Goal: Task Accomplishment & Management: Complete application form

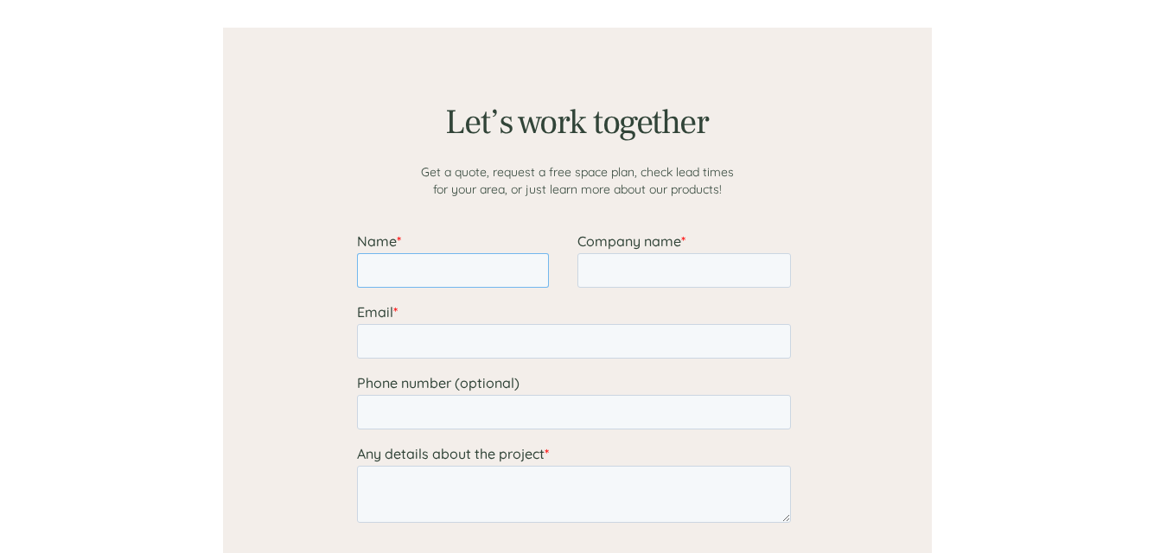
click at [374, 262] on input "Name *" at bounding box center [452, 270] width 192 height 35
type input "[PERSON_NAME]"
click at [635, 268] on input "Company name *" at bounding box center [682, 270] width 213 height 35
type input "[PERSON_NAME] FOODS"
click at [397, 340] on input "Email *" at bounding box center [573, 341] width 434 height 35
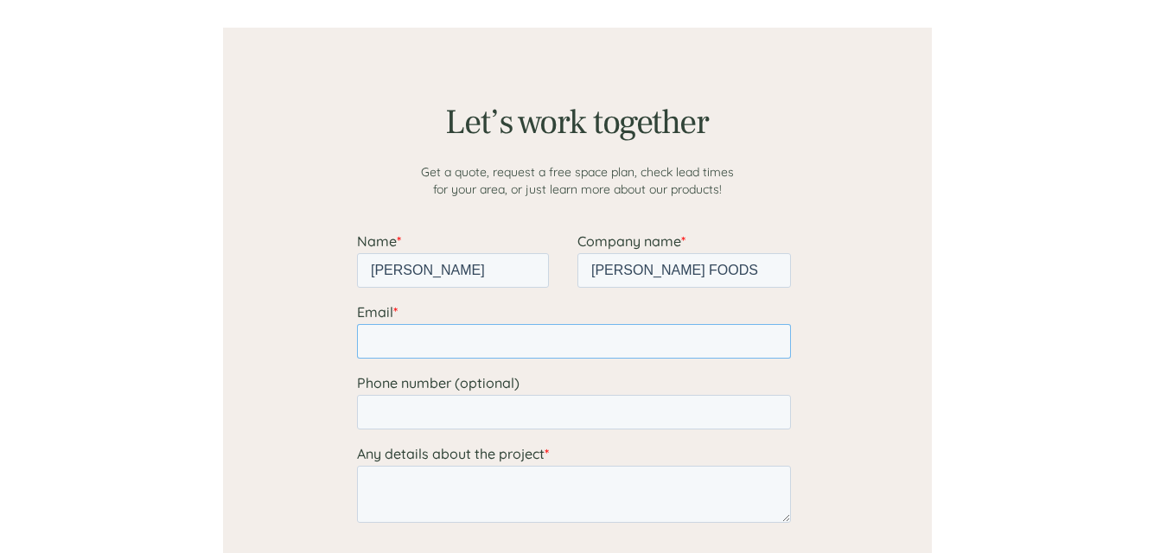
type input "[EMAIL_ADDRESS][DOMAIN_NAME]"
click at [392, 397] on input "Phone number (optional)" at bounding box center [573, 412] width 434 height 35
type input "6513000471"
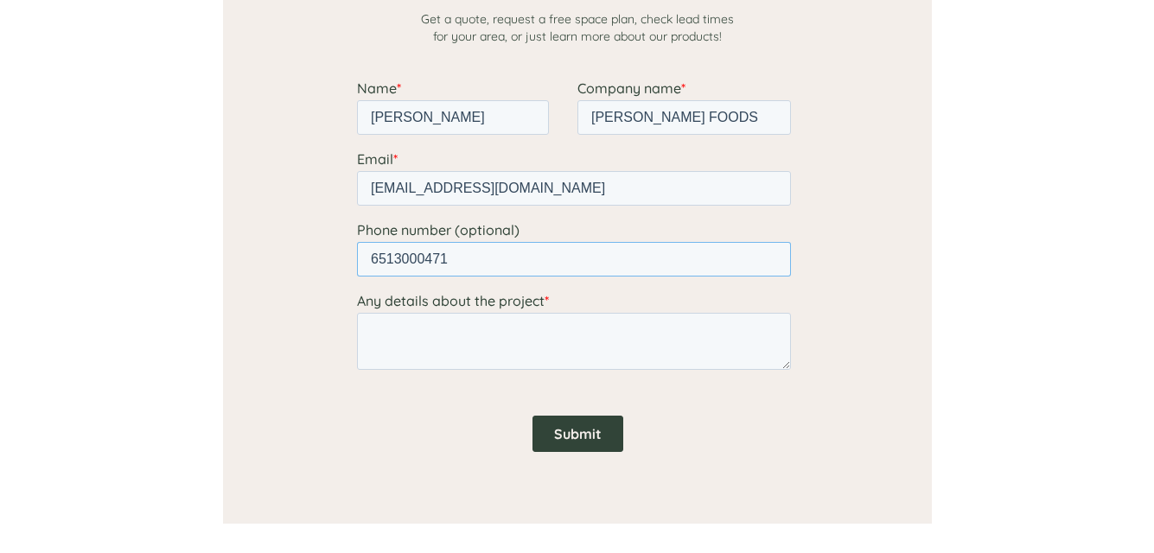
scroll to position [1555, 0]
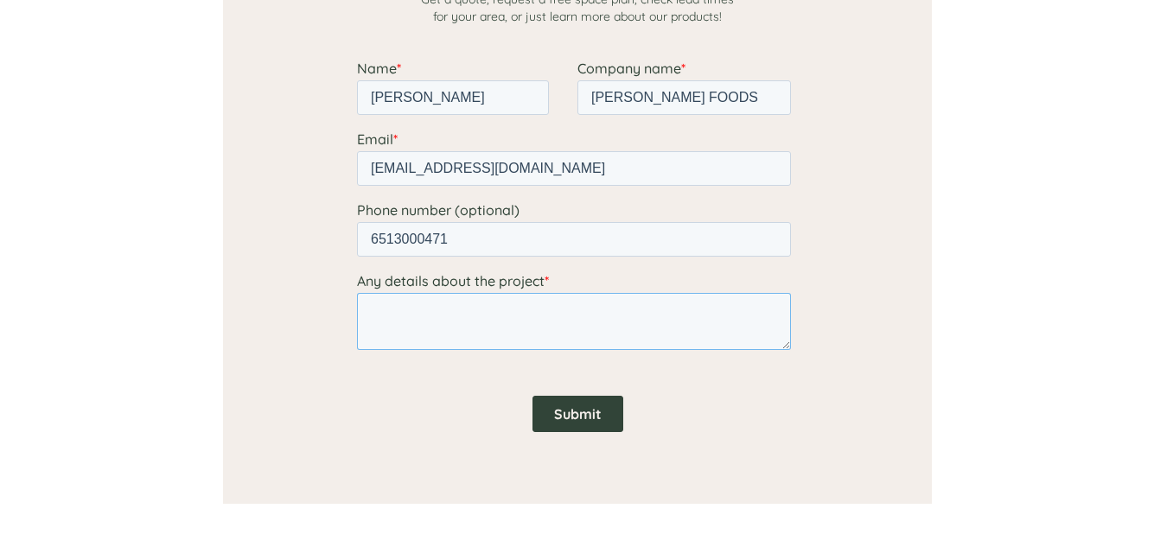
click at [402, 339] on textarea "Any details about the project *" at bounding box center [573, 321] width 434 height 57
click at [328, 448] on div at bounding box center [577, 179] width 709 height 649
click at [374, 309] on textarea "Any details about the project *" at bounding box center [573, 321] width 434 height 57
paste textarea "Hello Sales, I am emailing from [PERSON_NAME] Foods Inc, and I would like you t…"
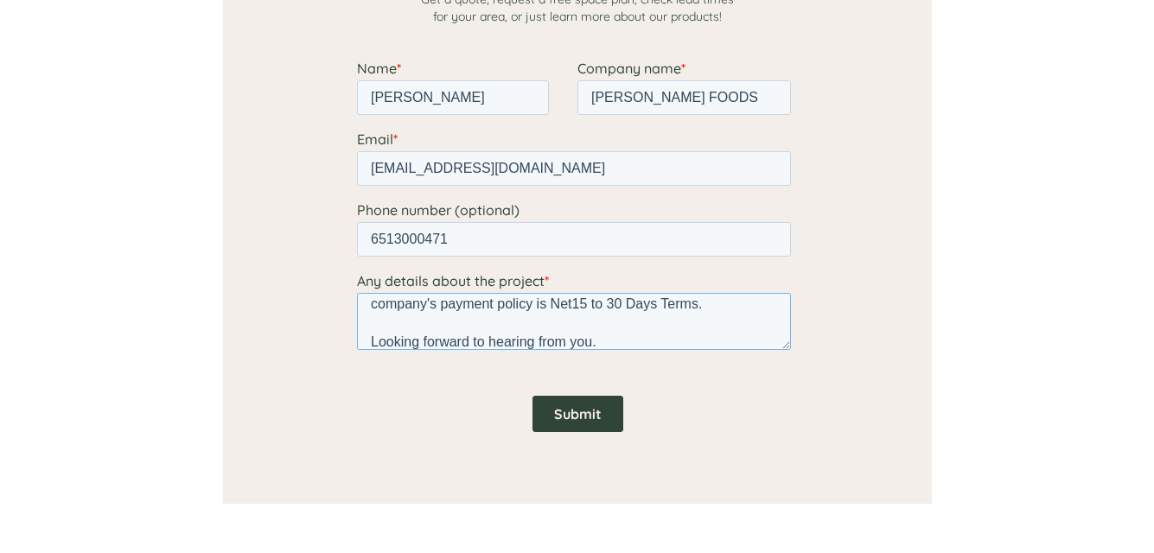
type textarea "Hello Sales, I am emailing from [PERSON_NAME] Foods Inc, and I would like you t…"
click at [586, 400] on input "Submit" at bounding box center [576, 414] width 91 height 36
